Goal: Information Seeking & Learning: Learn about a topic

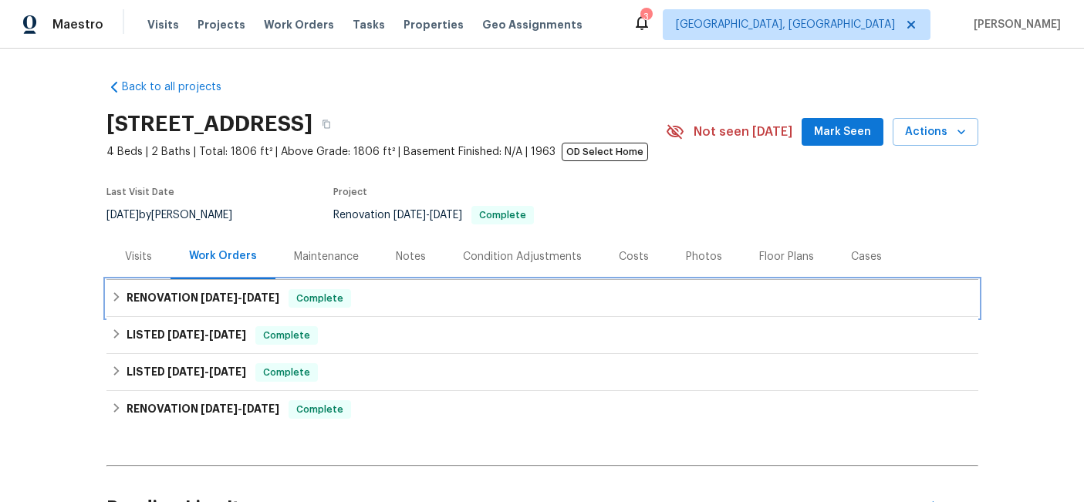
click at [177, 308] on h6 "RENOVATION [DATE] - [DATE]" at bounding box center [202, 298] width 153 height 19
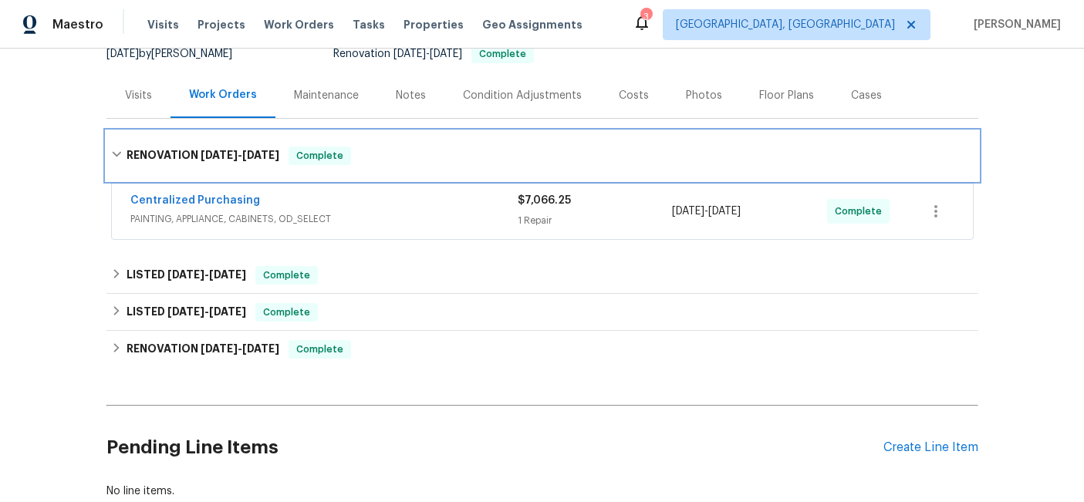
scroll to position [163, 0]
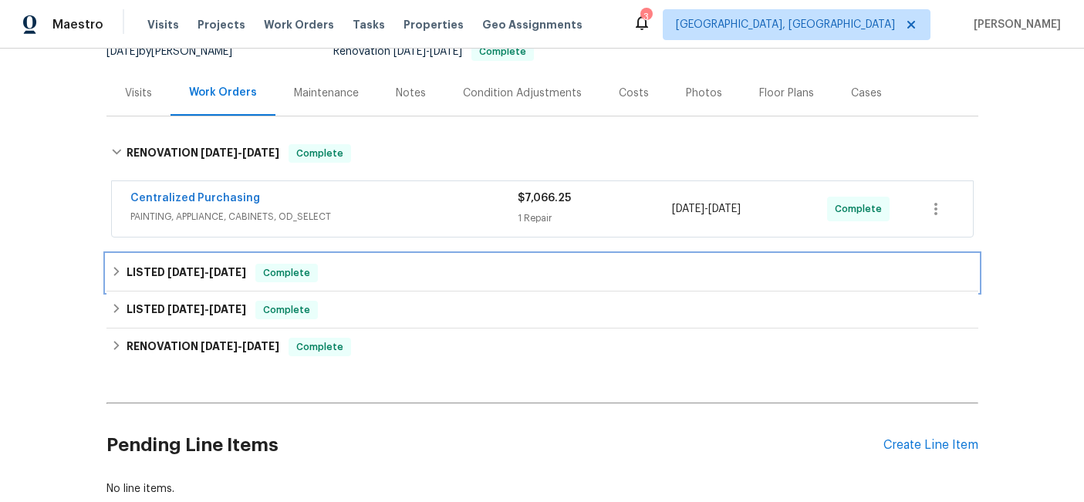
click at [187, 278] on span "[DATE]" at bounding box center [185, 272] width 37 height 11
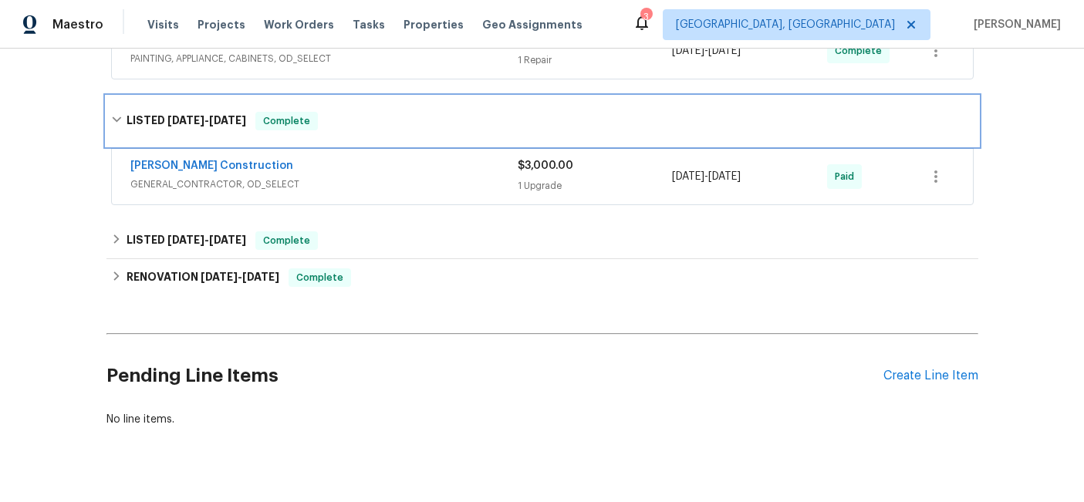
scroll to position [335, 0]
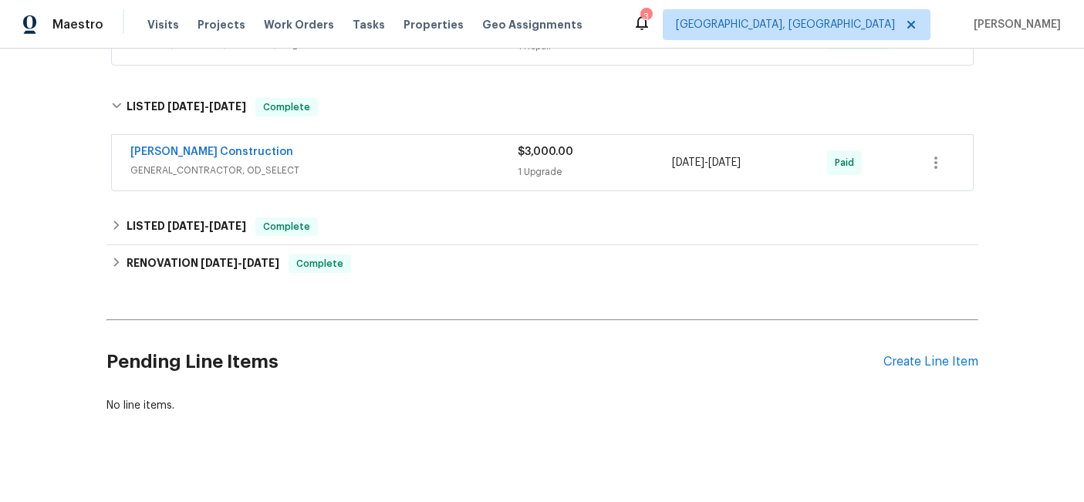
click at [281, 177] on div "[PERSON_NAME] Construction GENERAL_CONTRACTOR, OD_SELECT" at bounding box center [323, 161] width 387 height 34
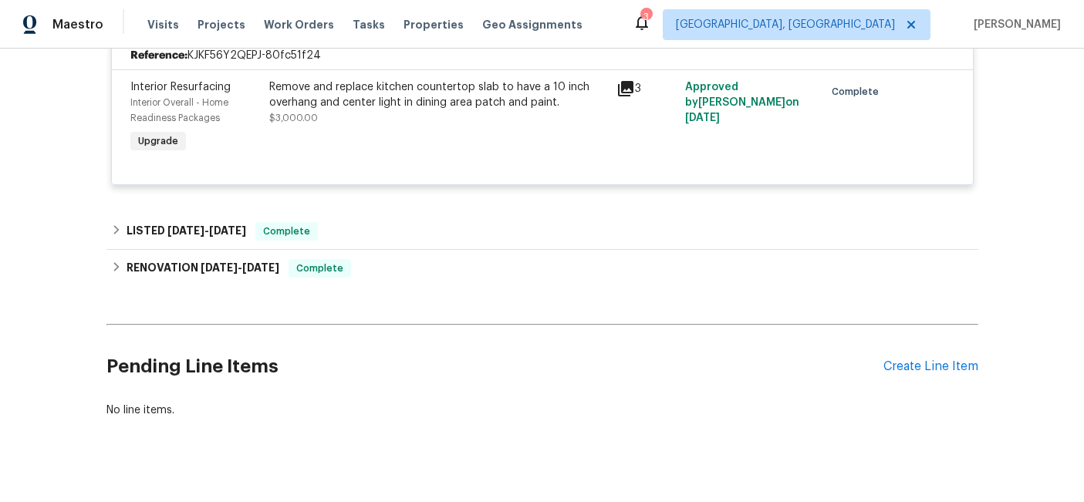
scroll to position [498, 0]
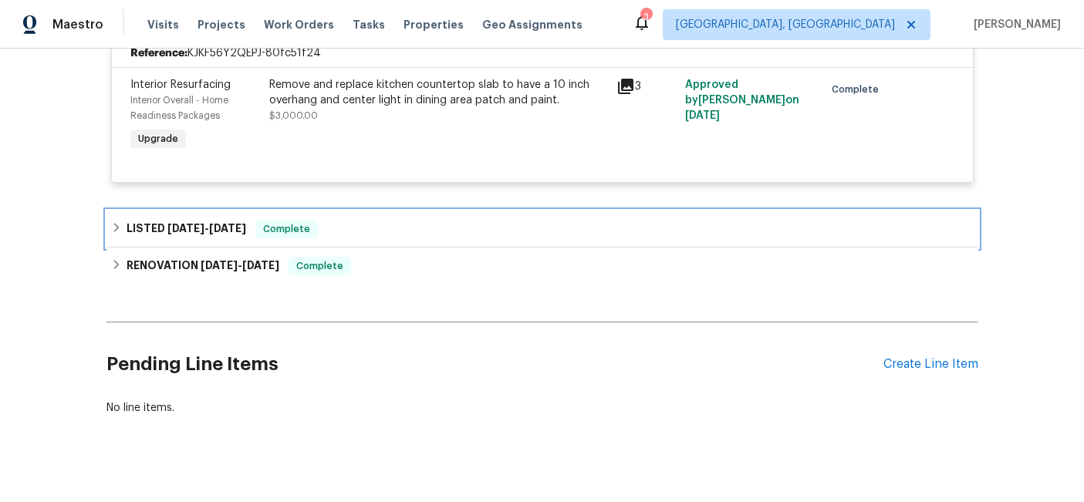
click at [190, 234] on span "[DATE]" at bounding box center [185, 228] width 37 height 11
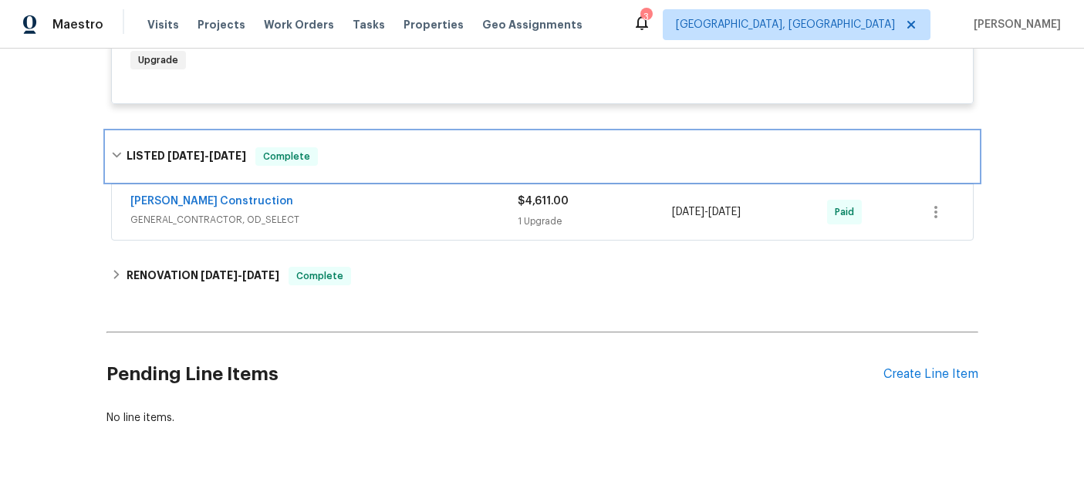
scroll to position [578, 0]
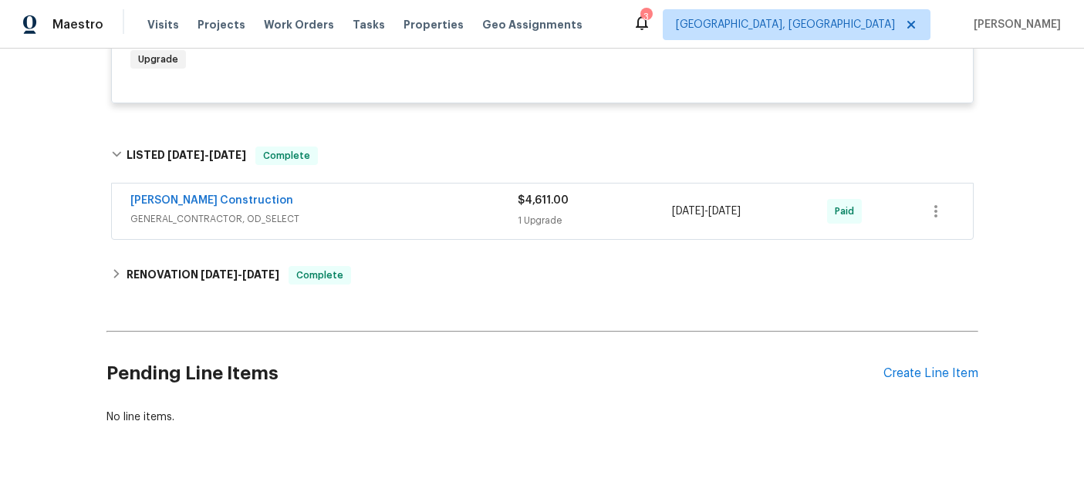
click at [319, 211] on div "[PERSON_NAME] Construction" at bounding box center [323, 202] width 387 height 19
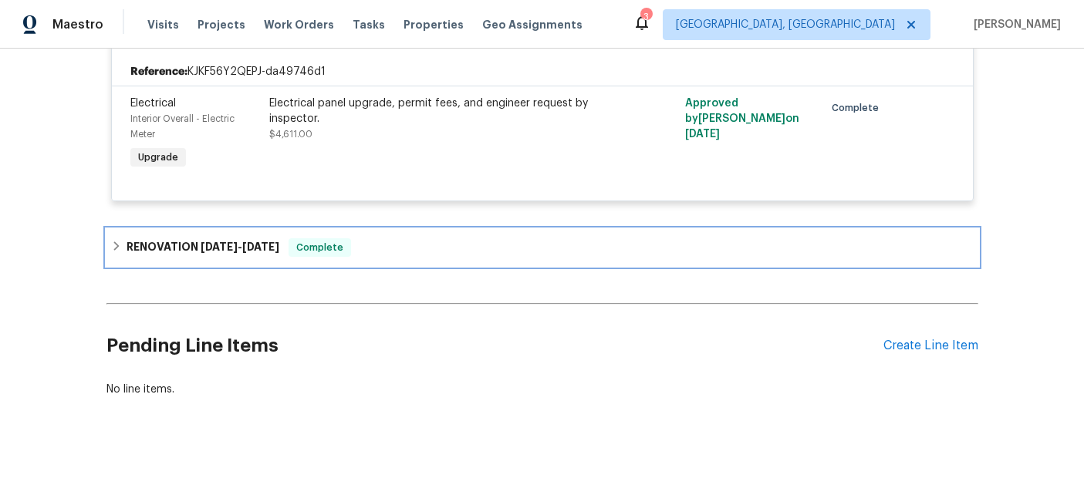
click at [221, 252] on span "[DATE]" at bounding box center [219, 246] width 37 height 11
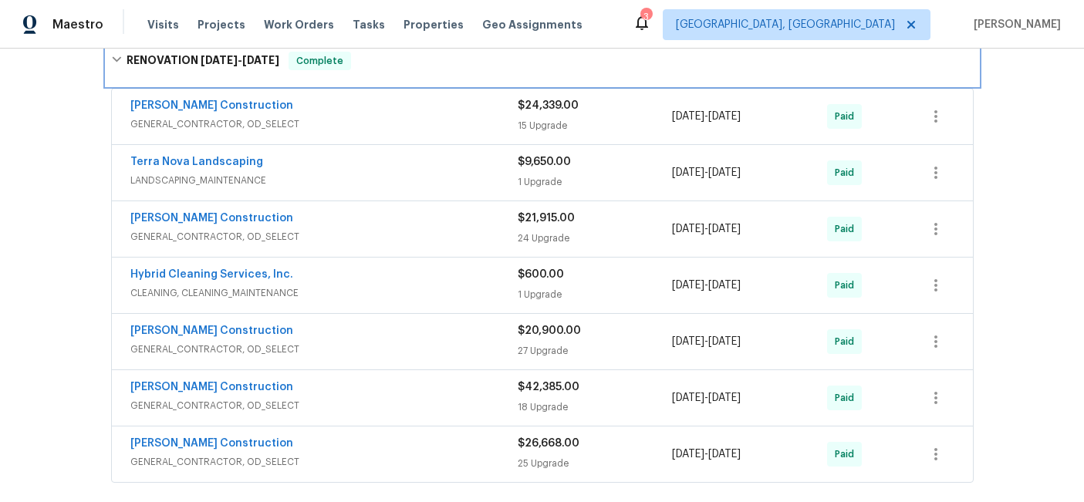
scroll to position [962, 0]
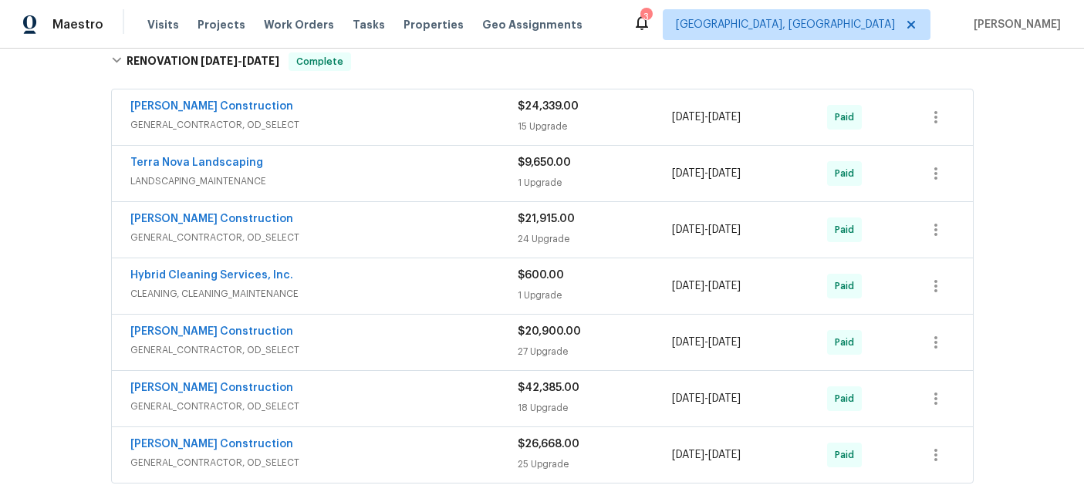
click at [349, 117] on div "[PERSON_NAME] Construction" at bounding box center [323, 108] width 387 height 19
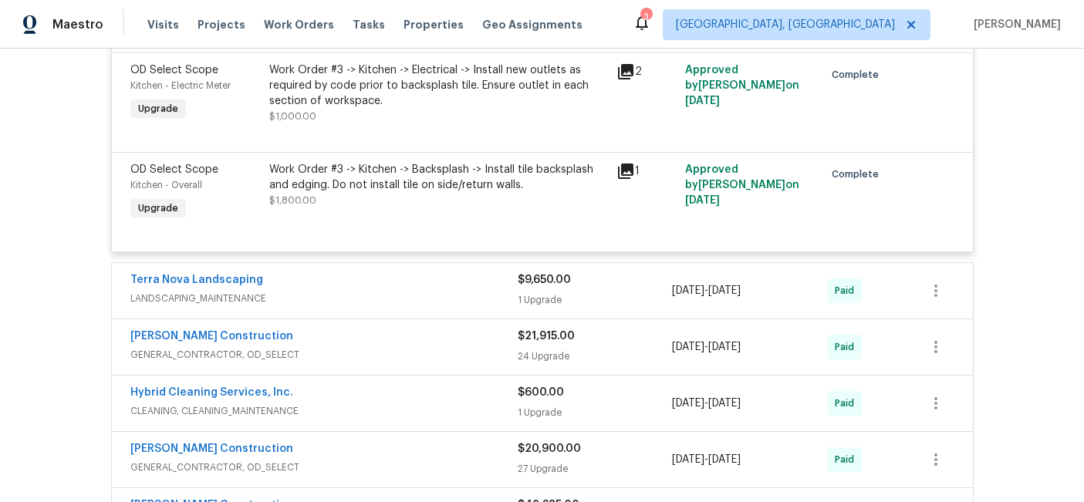
scroll to position [2478, 0]
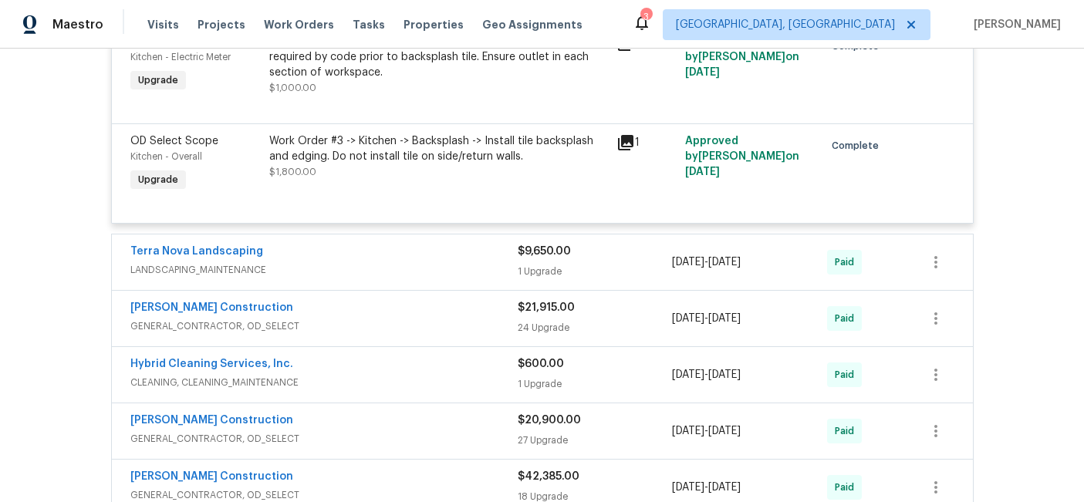
click at [327, 262] on div "Terra Nova Landscaping" at bounding box center [323, 253] width 387 height 19
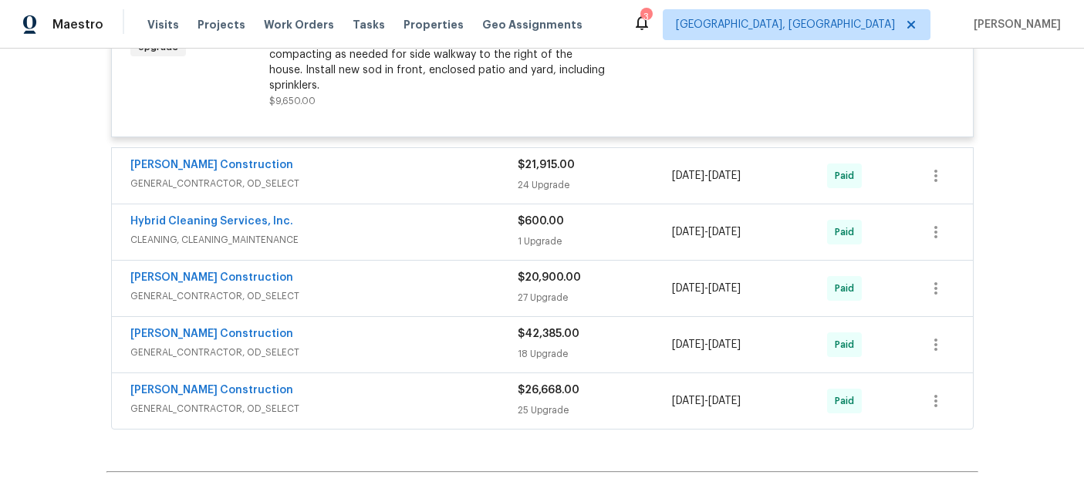
scroll to position [2823, 0]
click at [315, 190] on span "GENERAL_CONTRACTOR, OD_SELECT" at bounding box center [323, 181] width 387 height 15
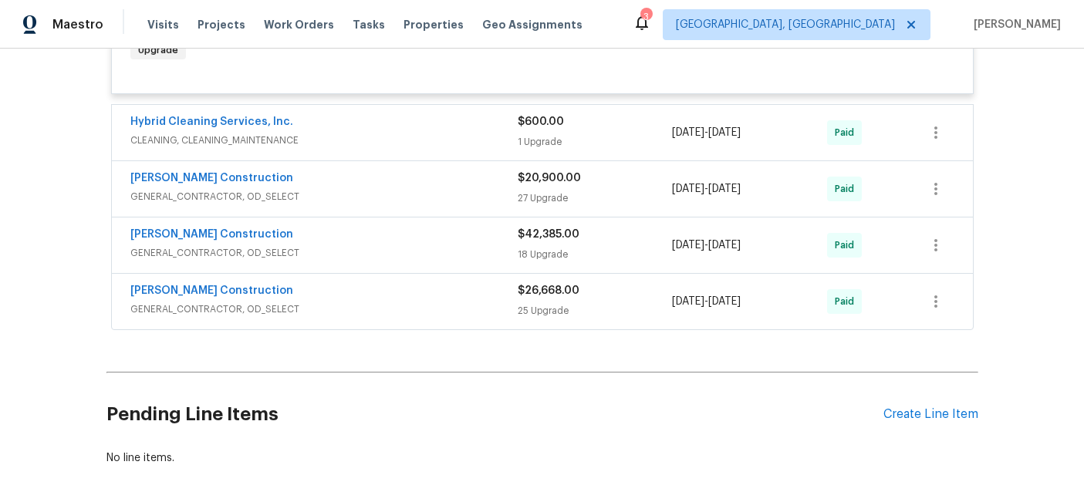
scroll to position [5488, 0]
click at [325, 147] on span "CLEANING, CLEANING_MAINTENANCE" at bounding box center [323, 138] width 387 height 15
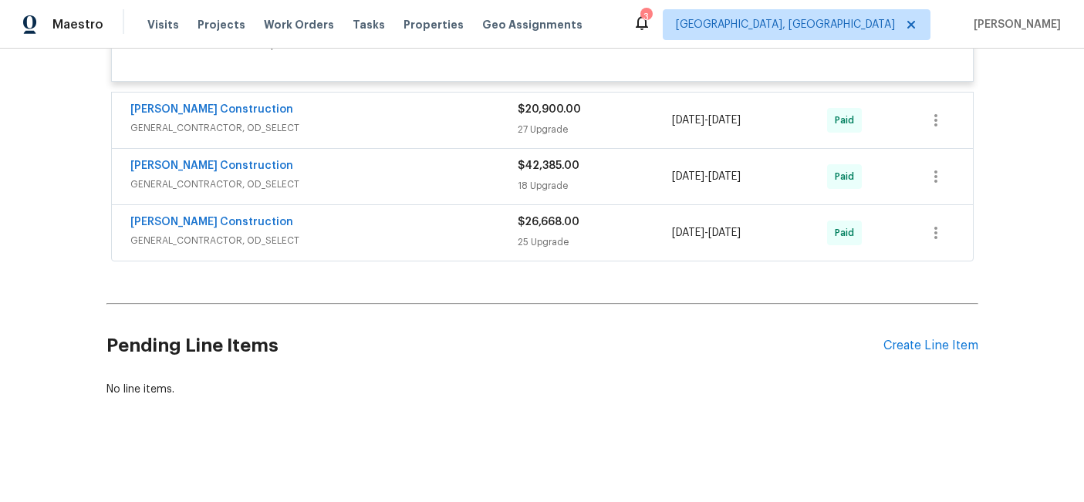
scroll to position [5992, 0]
click at [345, 120] on div "[PERSON_NAME] Construction" at bounding box center [323, 111] width 387 height 19
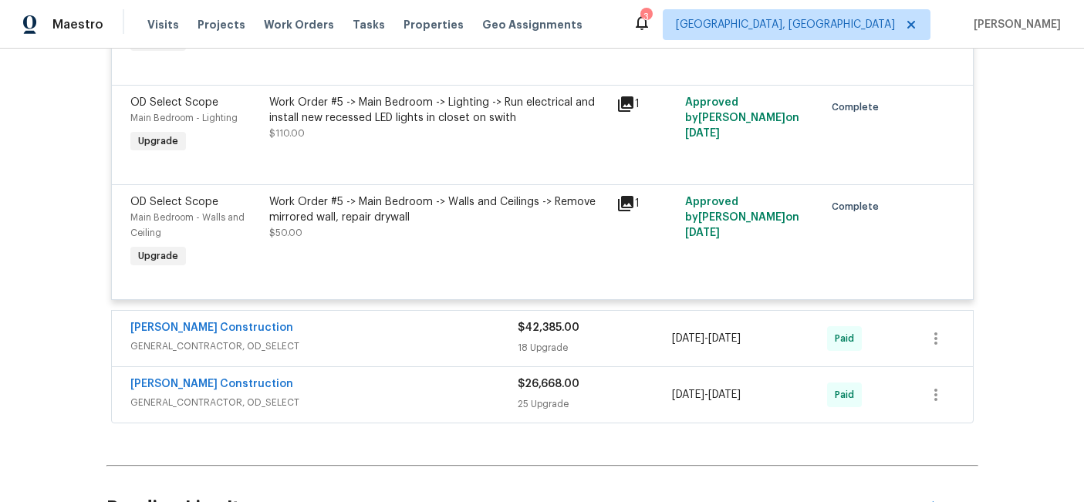
scroll to position [8604, 0]
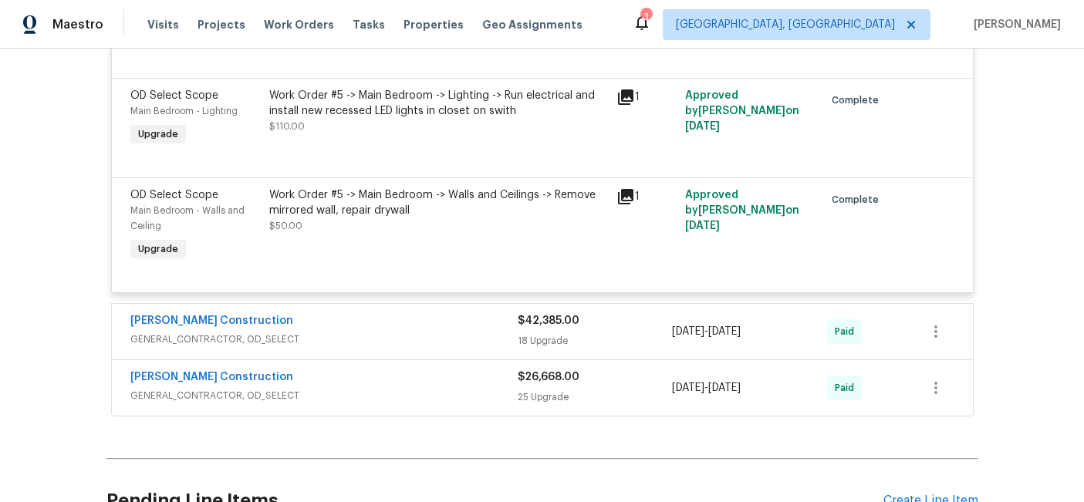
click at [362, 347] on span "GENERAL_CONTRACTOR, OD_SELECT" at bounding box center [323, 339] width 387 height 15
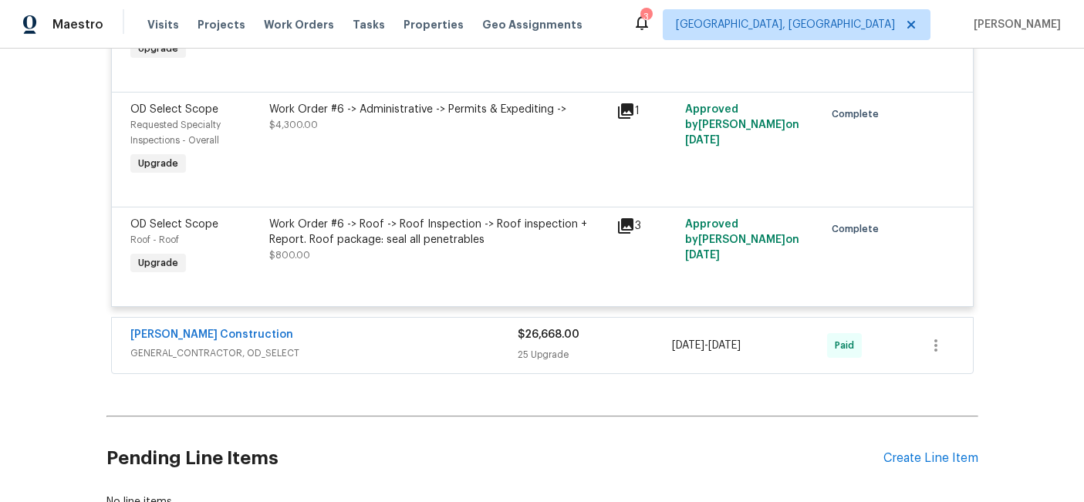
scroll to position [10570, 0]
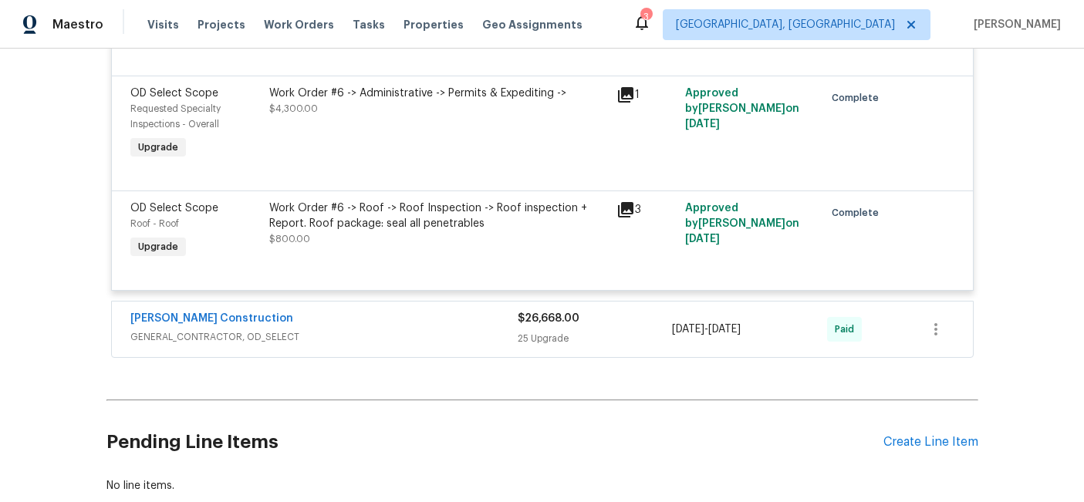
click at [362, 345] on span "GENERAL_CONTRACTOR, OD_SELECT" at bounding box center [323, 336] width 387 height 15
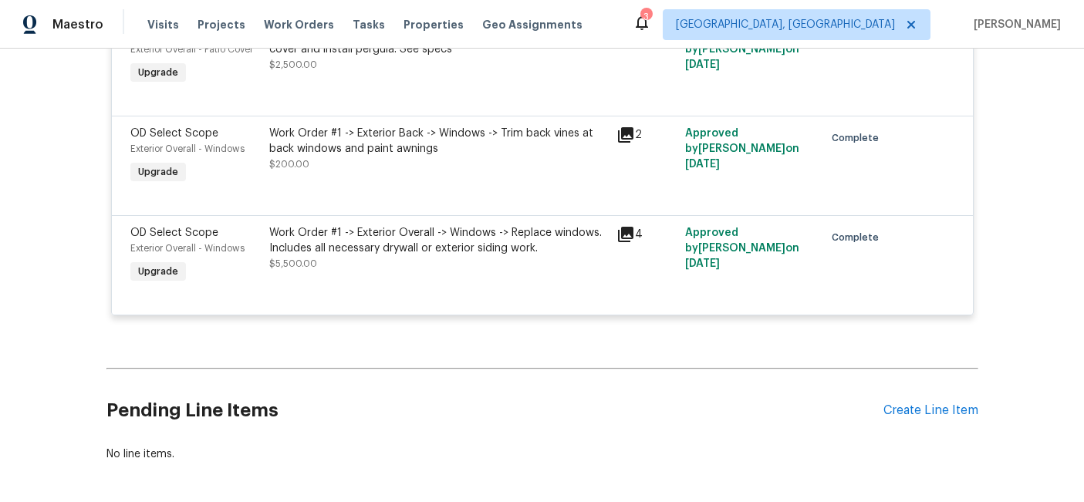
scroll to position [13273, 0]
